Goal: Transaction & Acquisition: Purchase product/service

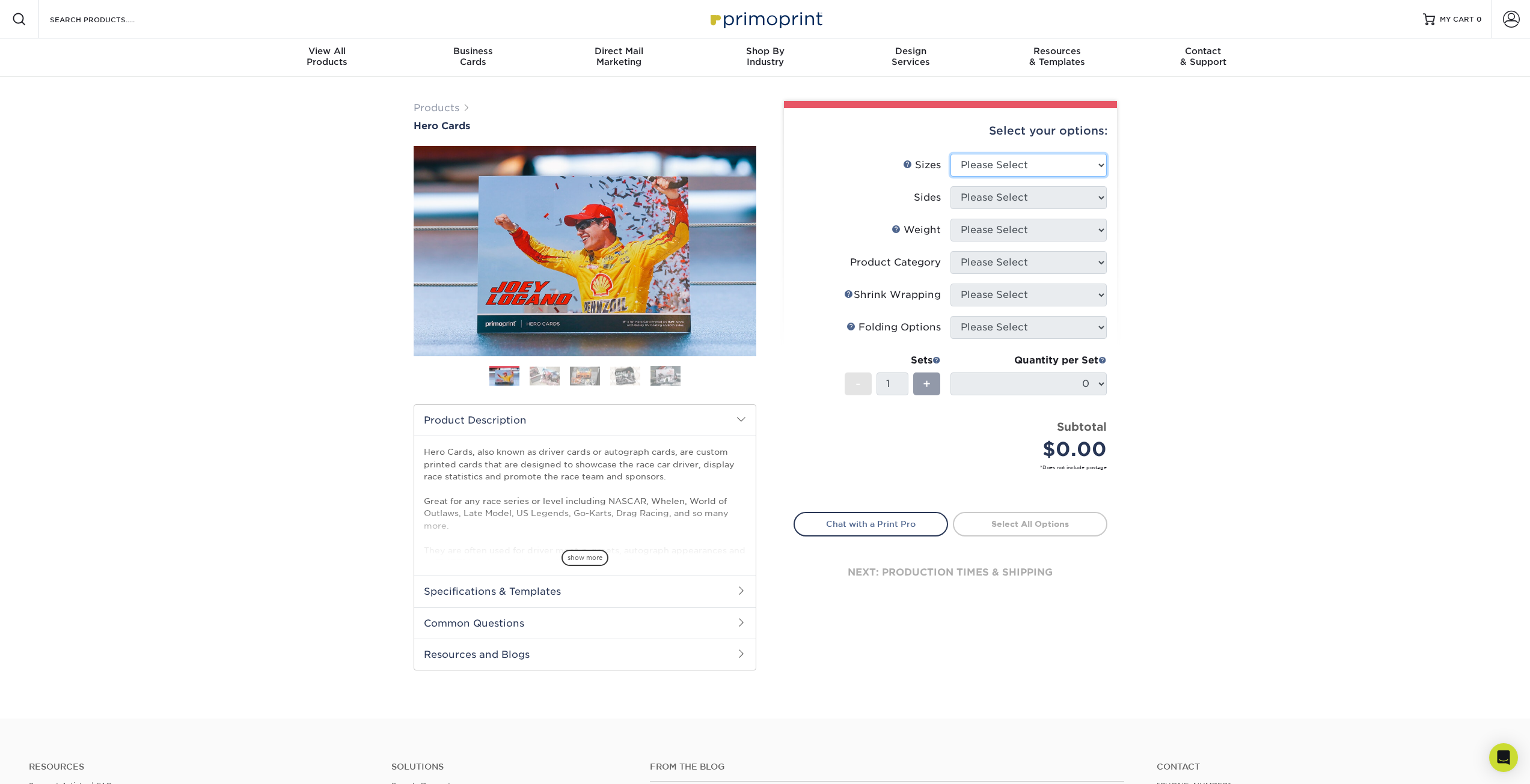
click at [1064, 162] on select "Please Select 1.5" x 7" 4" x 6" 5" x 7" 6" x 8" 6" x 8.5" 6" x 9" 7" x 8.5" 7.5…" at bounding box center [1028, 165] width 156 height 23
select select "6.00x8.00"
click at [950, 154] on select "Please Select 1.5" x 7" 4" x 6" 5" x 7" 6" x 8" 6" x 8.5" 6" x 9" 7" x 8.5" 7.5…" at bounding box center [1028, 165] width 156 height 23
click at [1053, 198] on select "Please Select Print Both Sides Print Front Only" at bounding box center [1028, 197] width 156 height 23
select select "13abbda7-1d64-4f25-8bb2-c179b224825d"
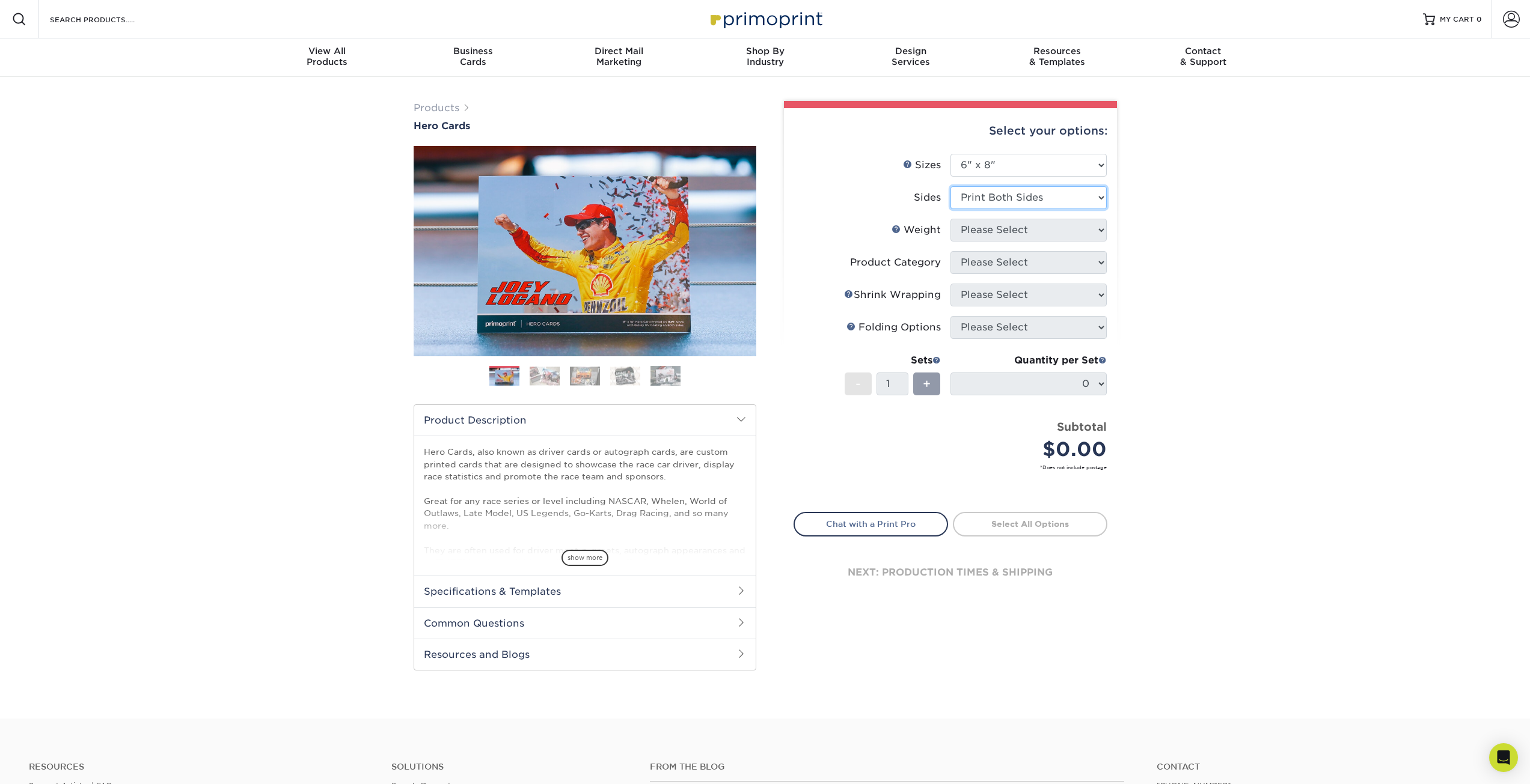
click at [950, 186] on select "Please Select Print Both Sides Print Front Only" at bounding box center [1028, 197] width 156 height 23
click at [1030, 231] on select "Please Select 14PT 16PT" at bounding box center [1028, 230] width 156 height 23
select select "16PT"
click at [950, 219] on select "Please Select 14PT 16PT" at bounding box center [1028, 230] width 156 height 23
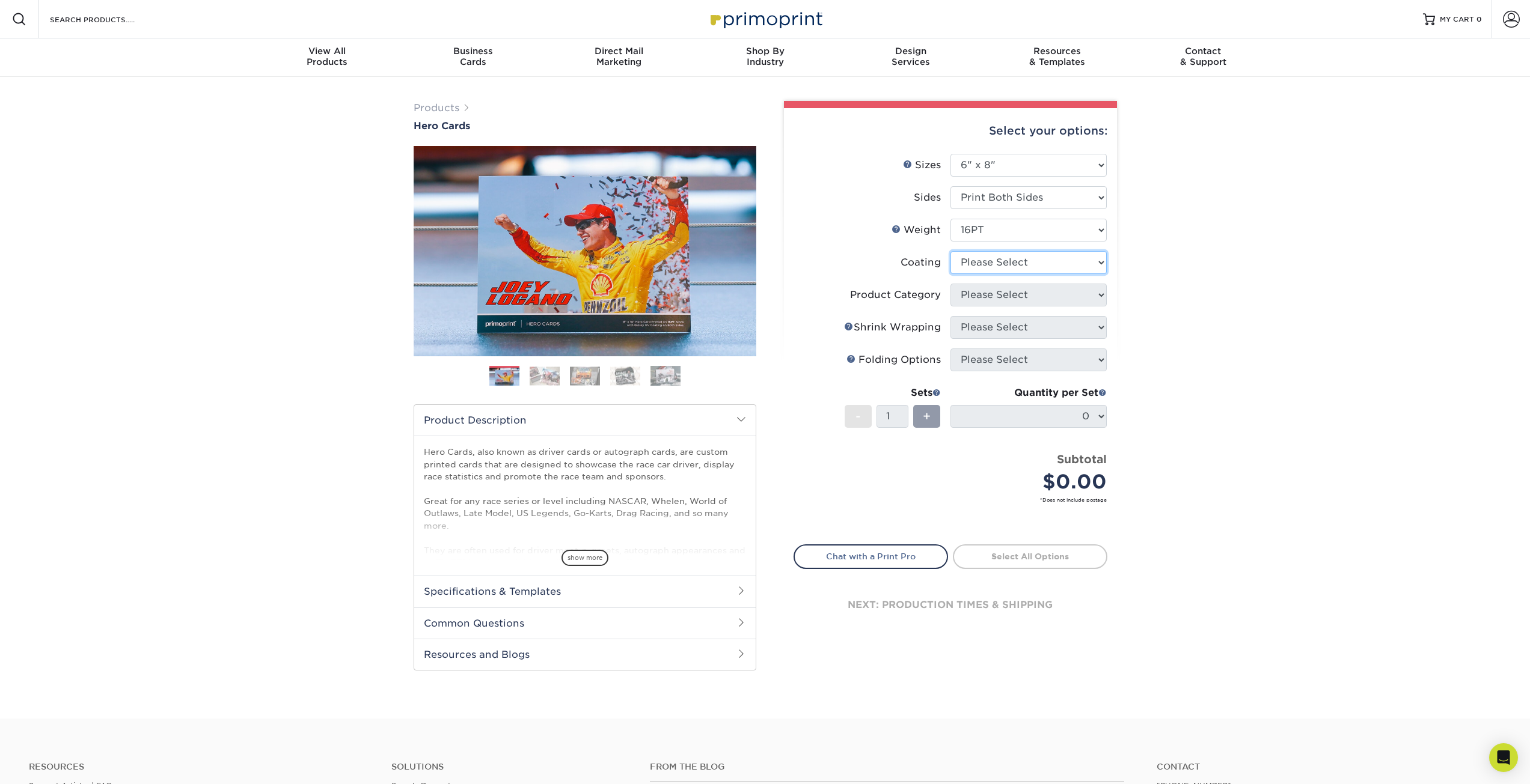
click at [1026, 268] on select at bounding box center [1028, 263] width 156 height 23
select select "1e8116af-acfc-44b1-83dc-8181aa338834"
click at [950, 251] on select at bounding box center [1028, 263] width 156 height 23
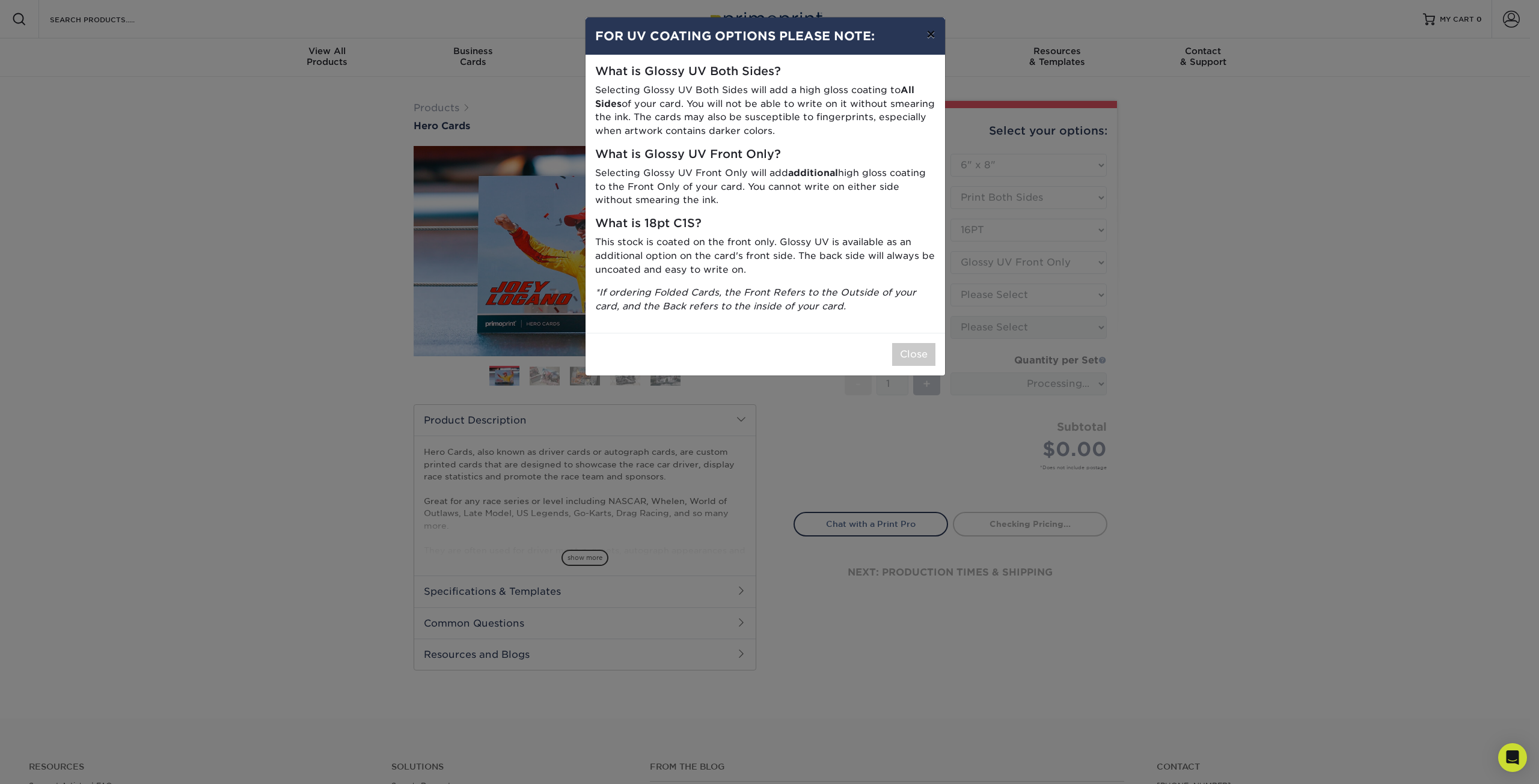
click at [941, 26] on button "×" at bounding box center [930, 34] width 27 height 34
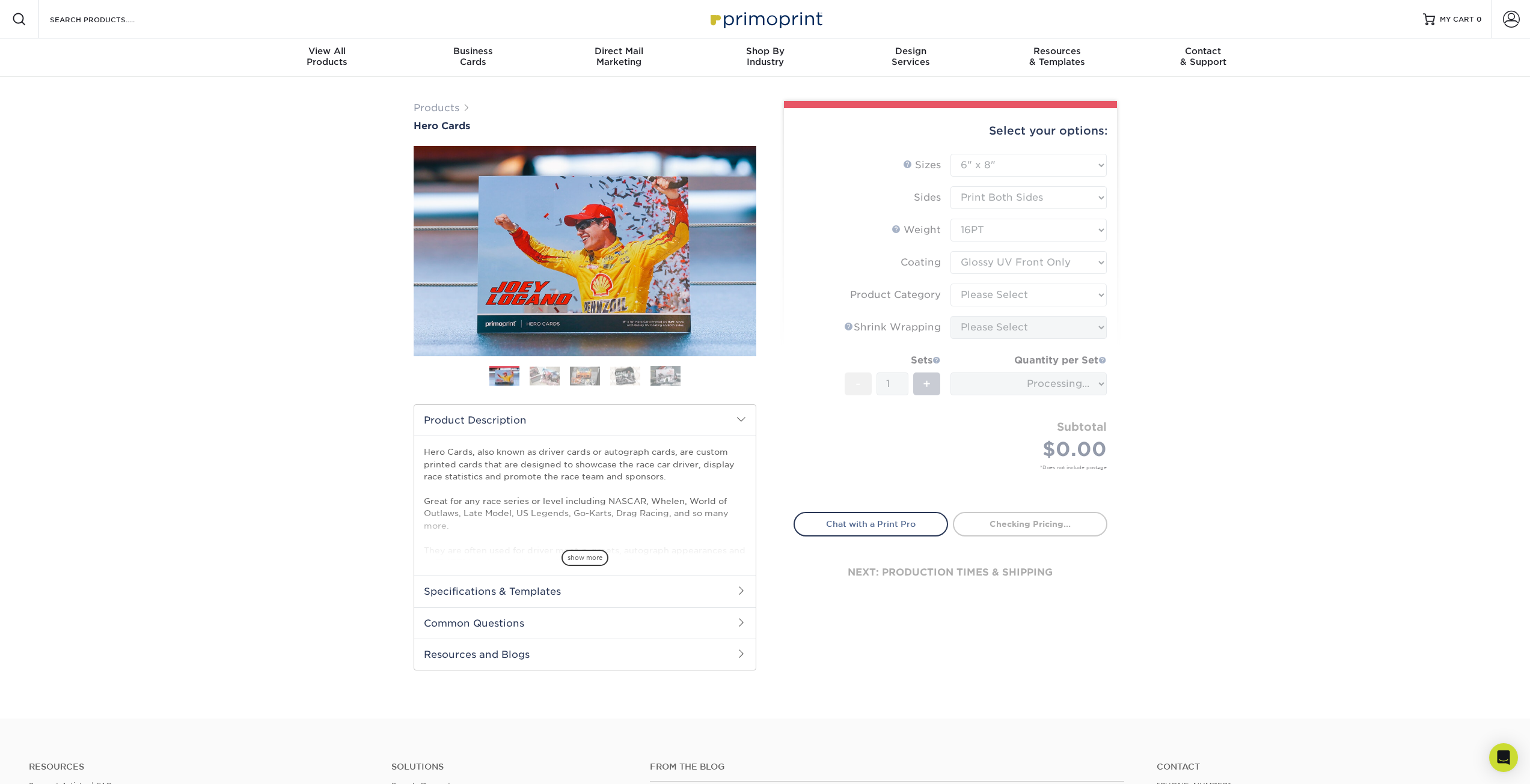
click at [1071, 289] on form "Sizes Help Sizes Please Select 1.5" x 7" 4" x 6" 5" x 7" 6" x 8" 6" x 8.5" 6" x…" at bounding box center [950, 325] width 314 height 344
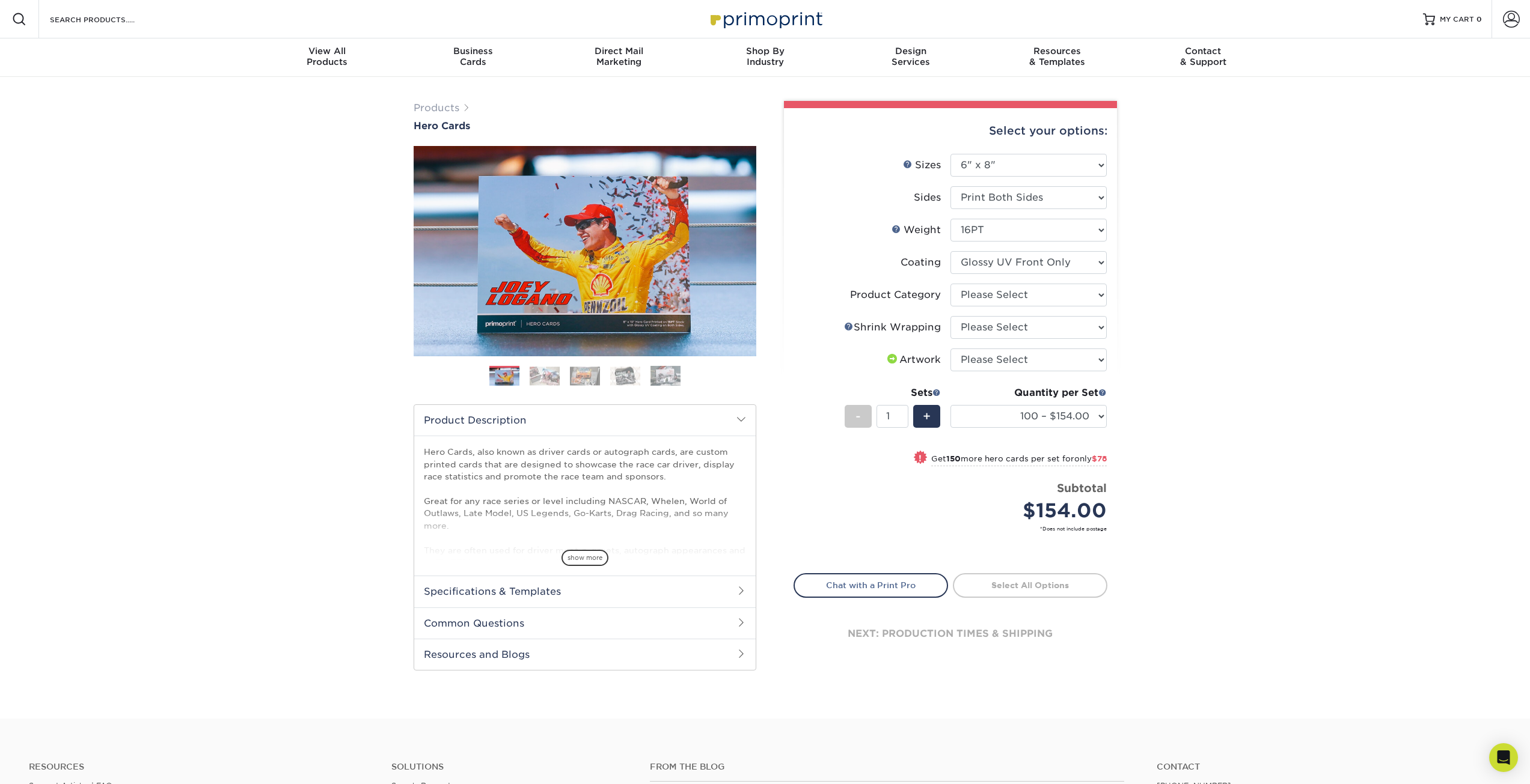
click at [532, 386] on li at bounding box center [545, 376] width 30 height 20
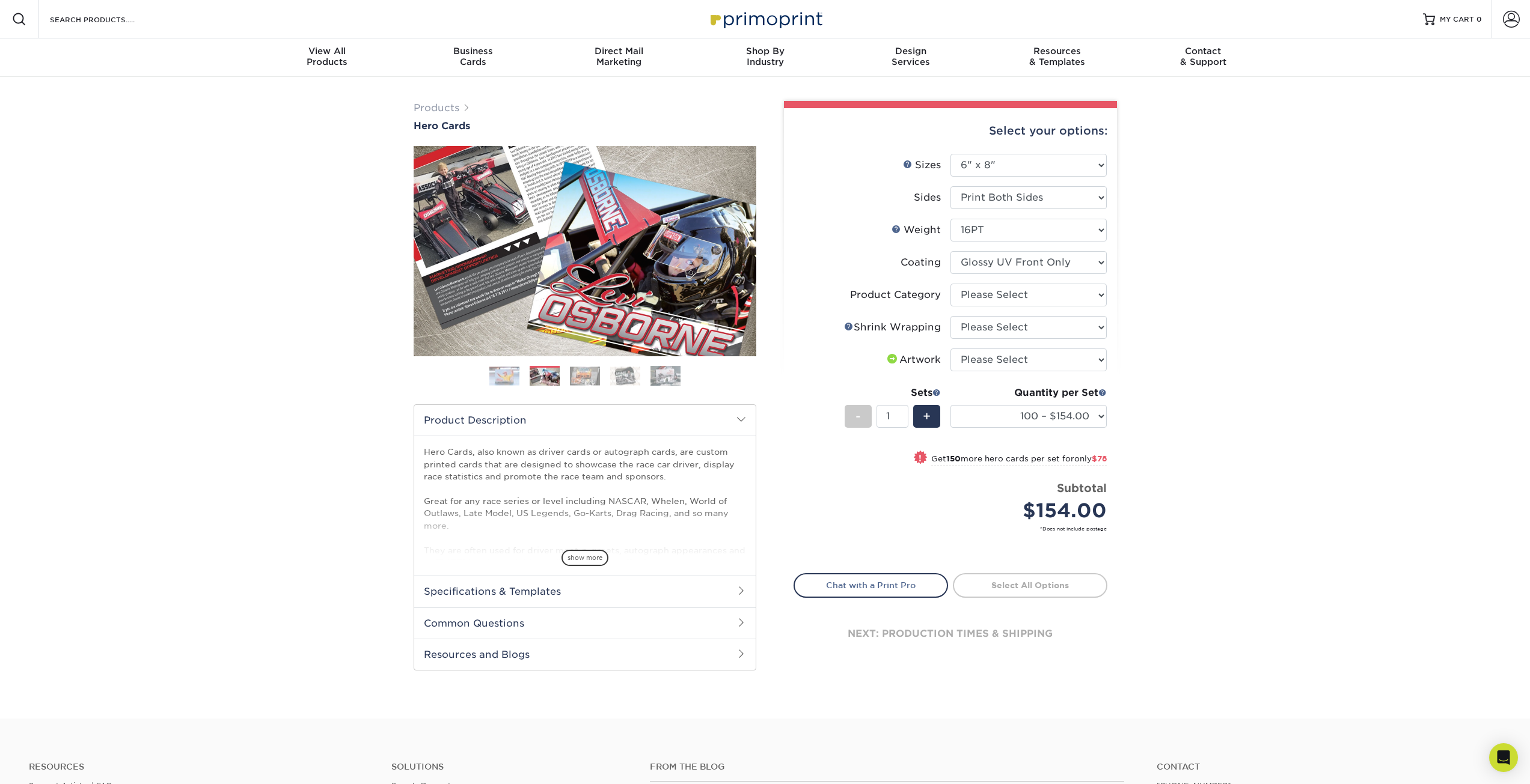
click at [570, 388] on ol at bounding box center [585, 380] width 343 height 29
click at [625, 383] on img at bounding box center [625, 376] width 30 height 19
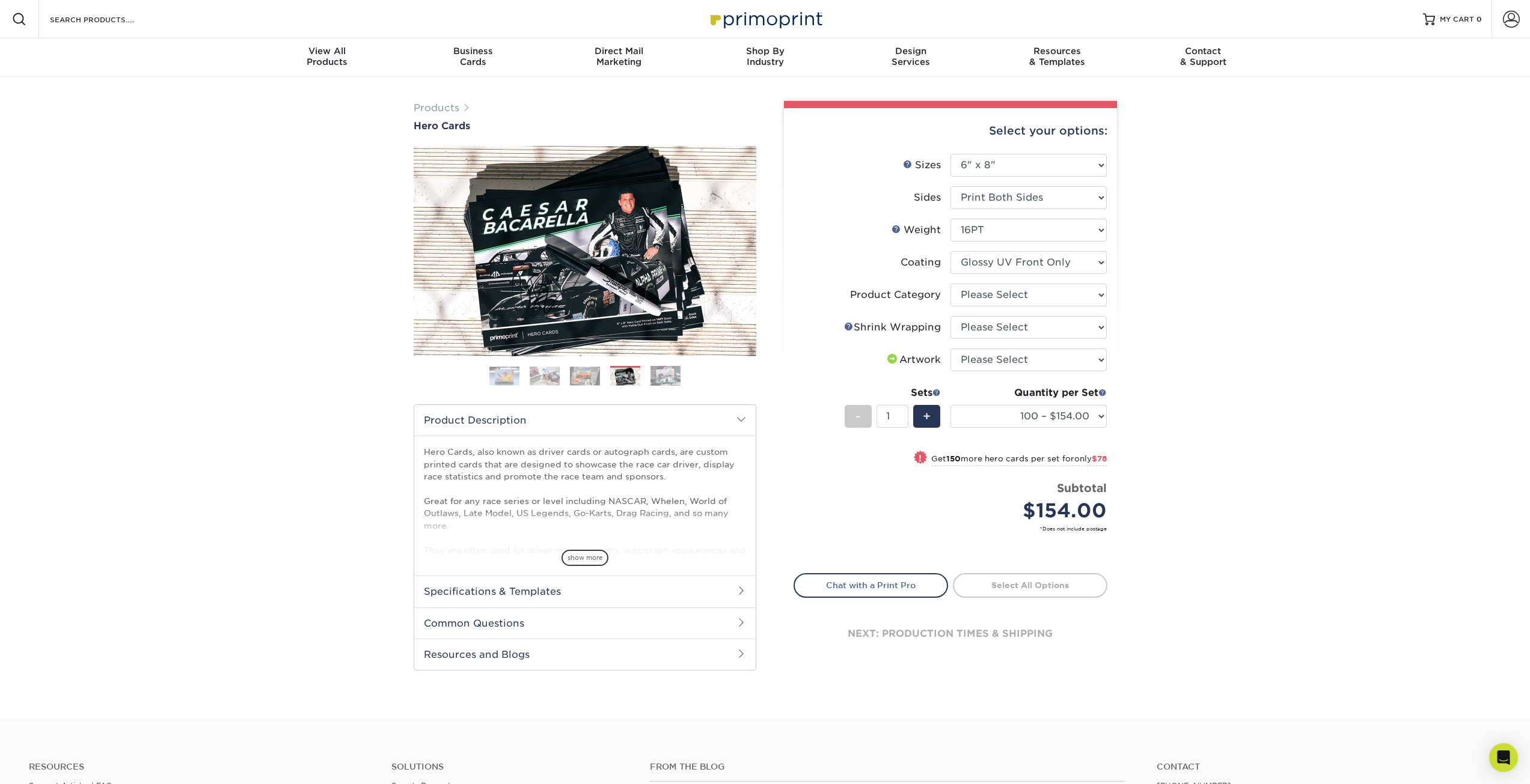
click at [654, 381] on img at bounding box center [665, 376] width 30 height 21
